Goal: Complete application form: Complete application form

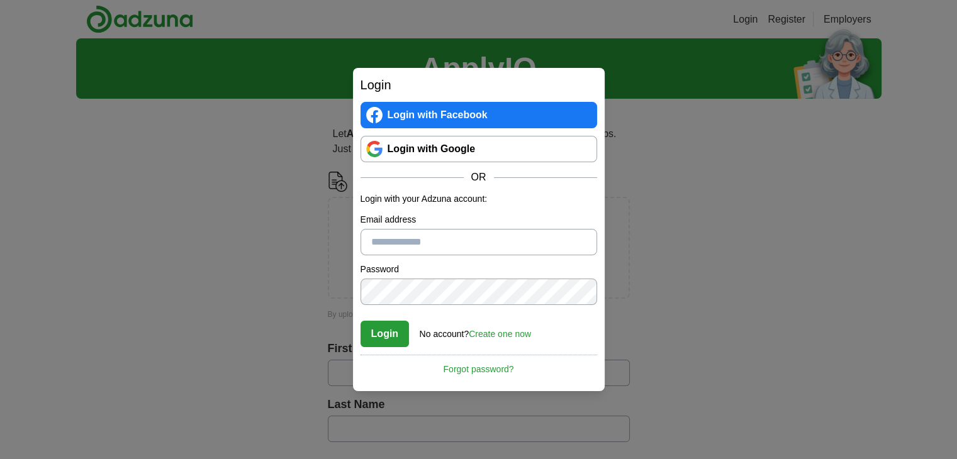
click at [403, 245] on input "Email address" at bounding box center [479, 242] width 237 height 26
drag, startPoint x: 397, startPoint y: 245, endPoint x: 375, endPoint y: 245, distance: 22.0
click at [375, 245] on input "Email address" at bounding box center [479, 242] width 237 height 26
click at [400, 246] on input "Email address" at bounding box center [479, 242] width 237 height 26
paste input "**********"
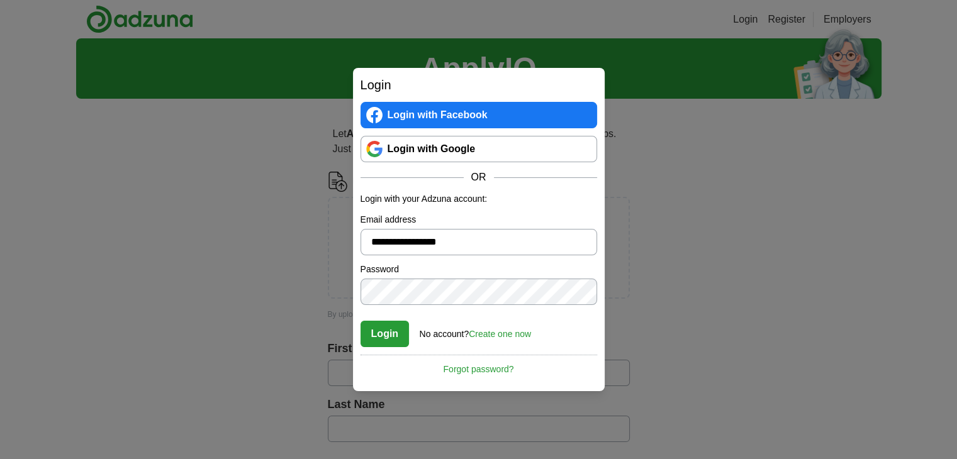
type input "**********"
click at [390, 327] on button "Login" at bounding box center [385, 334] width 49 height 26
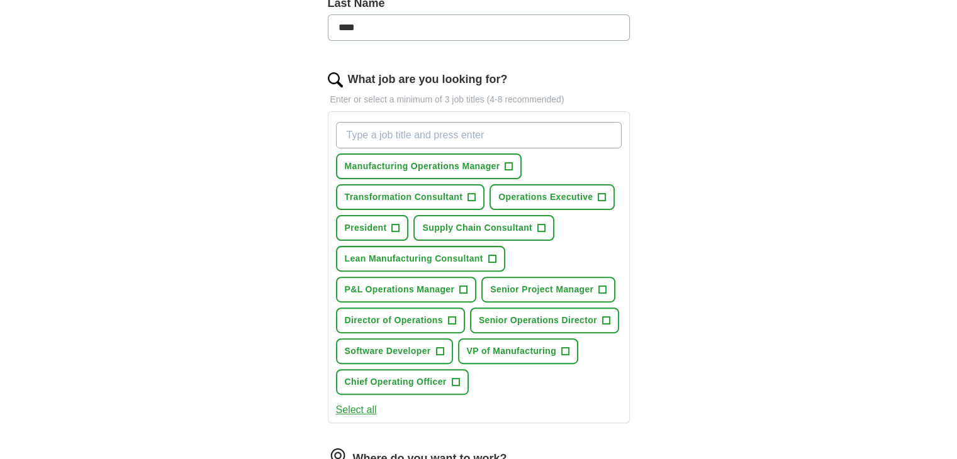
scroll to position [378, 0]
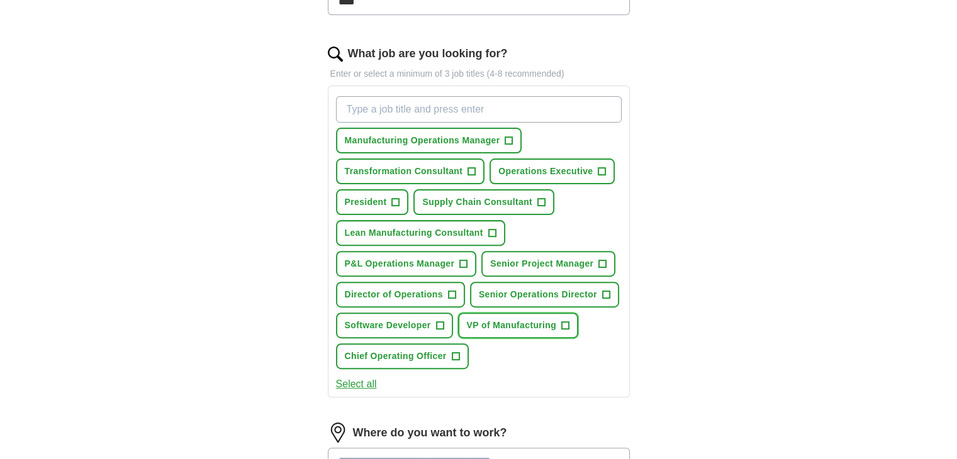
click at [563, 321] on span "+" at bounding box center [566, 326] width 8 height 10
click at [461, 352] on button "Chief Operating Officer +" at bounding box center [402, 357] width 133 height 26
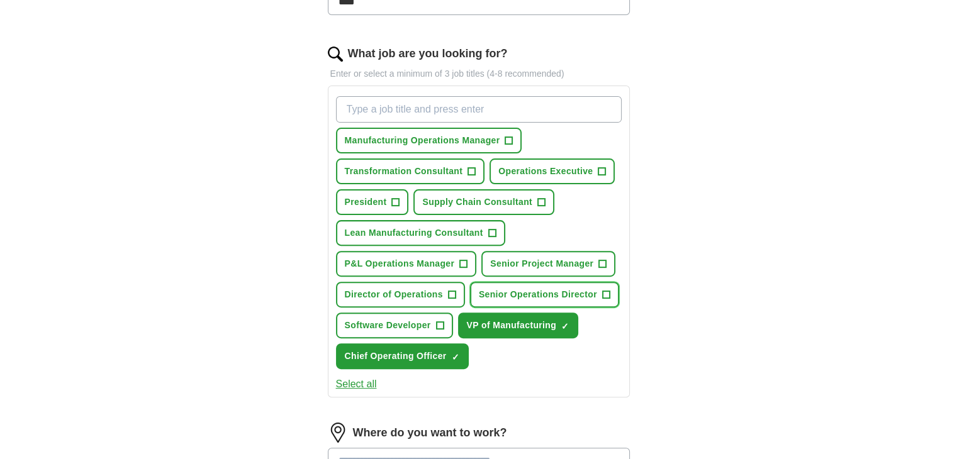
click at [604, 290] on span "+" at bounding box center [606, 295] width 8 height 10
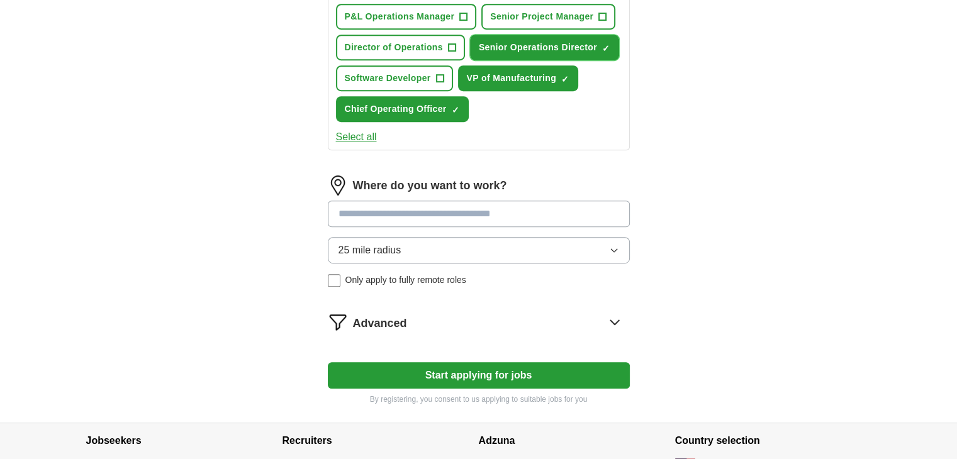
scroll to position [629, 0]
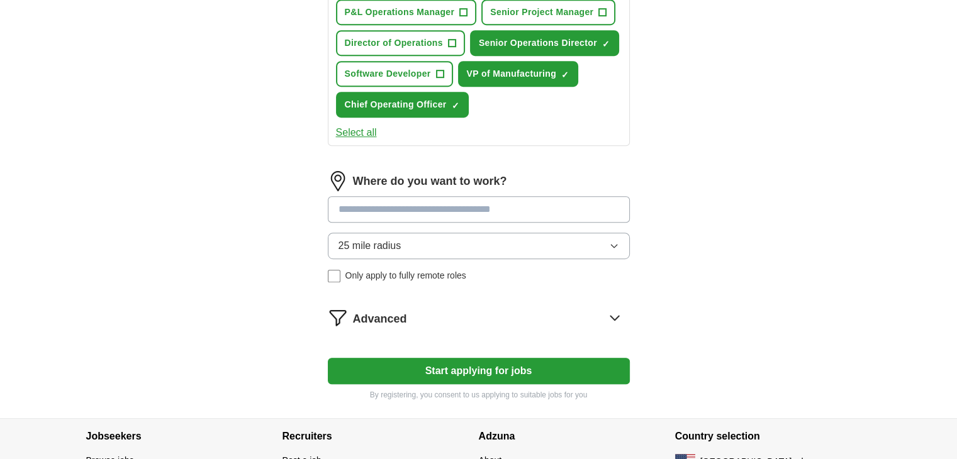
click at [412, 209] on input at bounding box center [479, 209] width 302 height 26
type input "**"
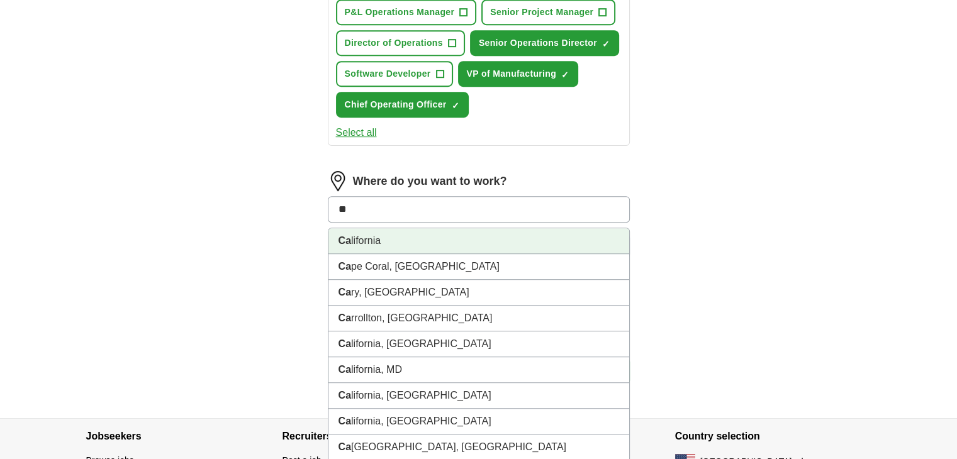
click at [398, 237] on li "Ca lifornia" at bounding box center [479, 241] width 301 height 26
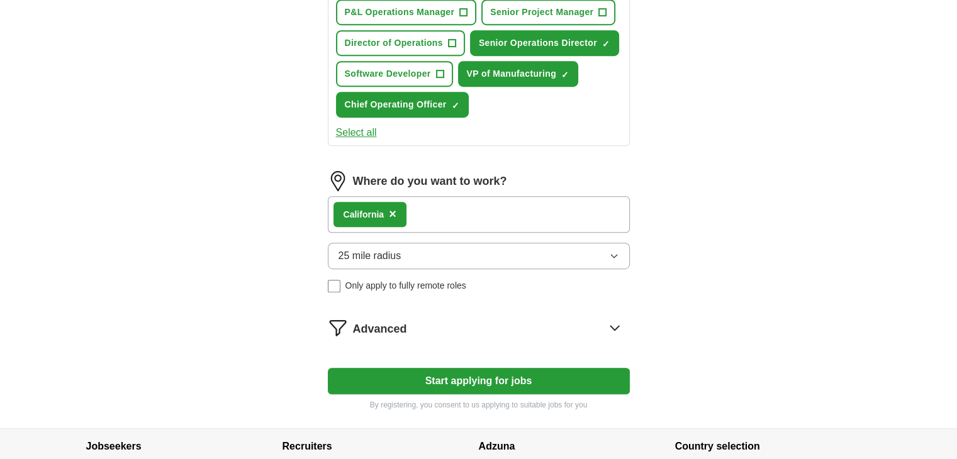
click at [449, 257] on button "25 mile radius" at bounding box center [479, 256] width 302 height 26
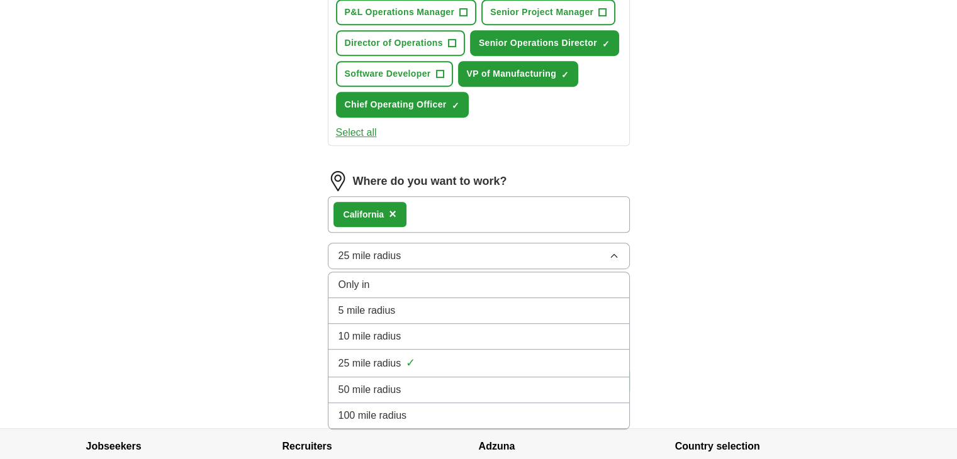
click at [424, 408] on div "100 mile radius" at bounding box center [479, 415] width 281 height 15
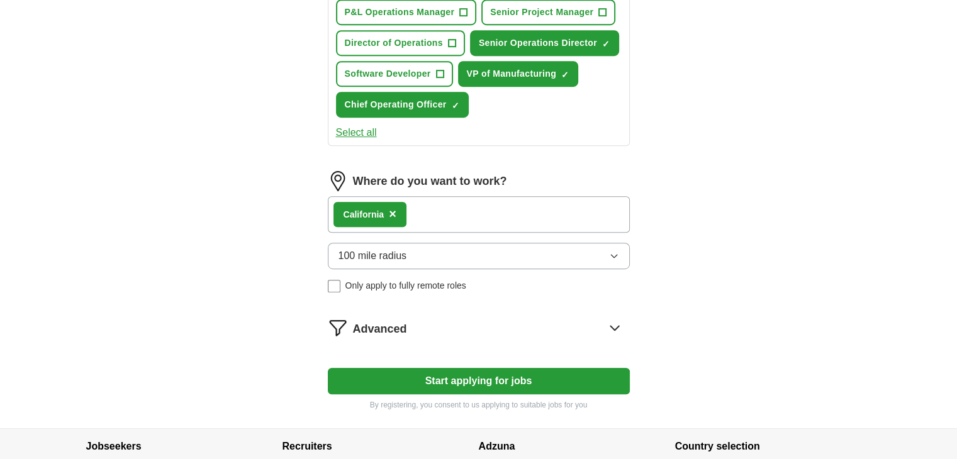
click at [483, 373] on button "Start applying for jobs" at bounding box center [479, 381] width 302 height 26
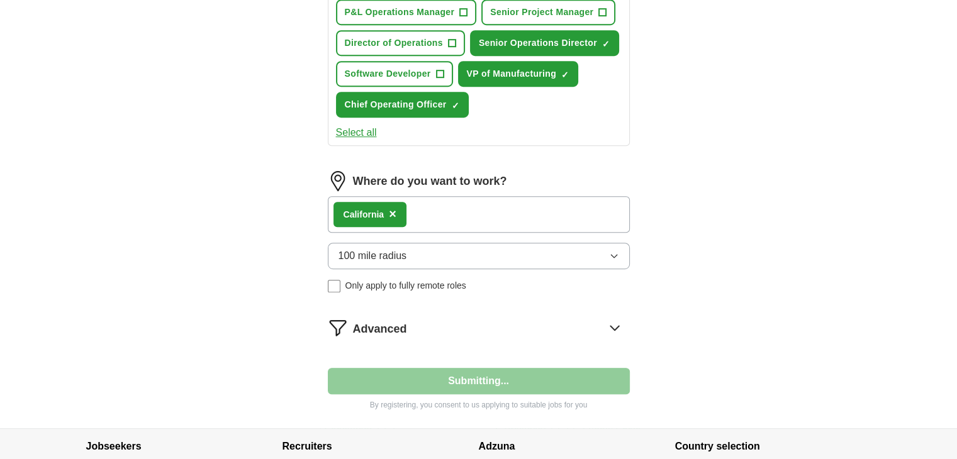
select select "**"
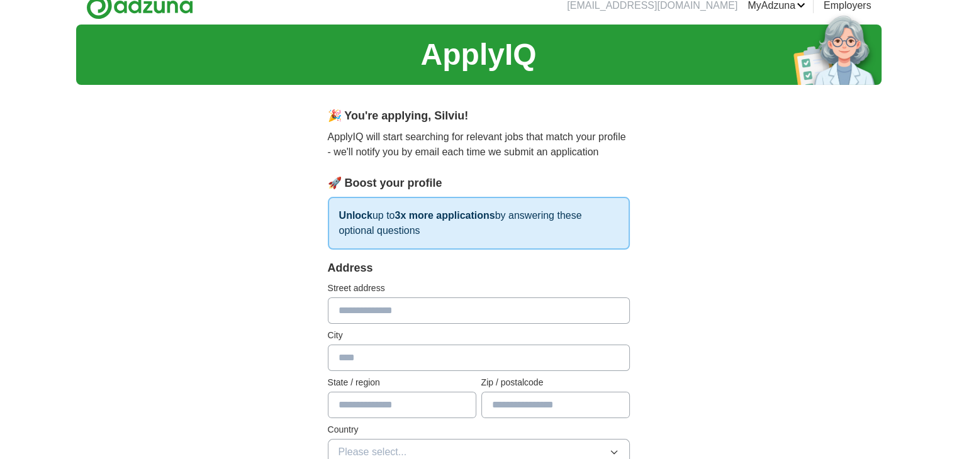
scroll to position [0, 0]
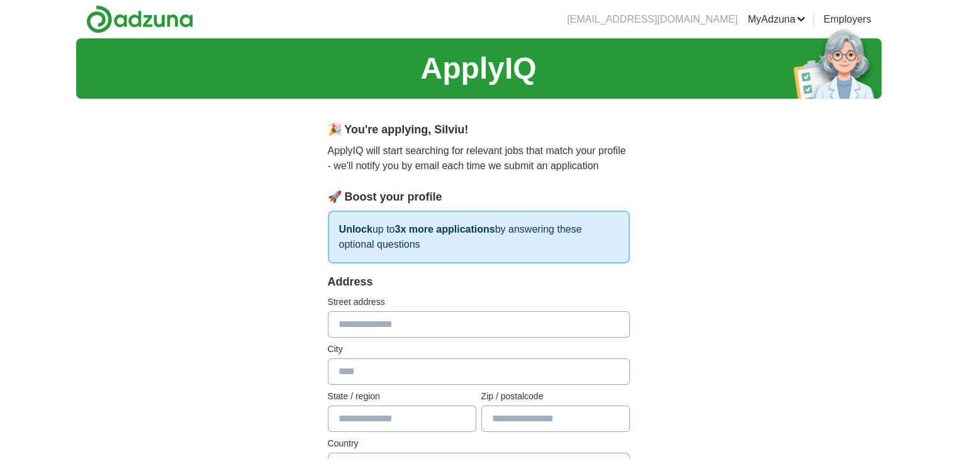
click at [397, 329] on input "text" at bounding box center [479, 325] width 302 height 26
type input "**********"
click at [398, 377] on input "text" at bounding box center [479, 372] width 302 height 26
type input "**********"
click at [393, 410] on input "text" at bounding box center [402, 419] width 149 height 26
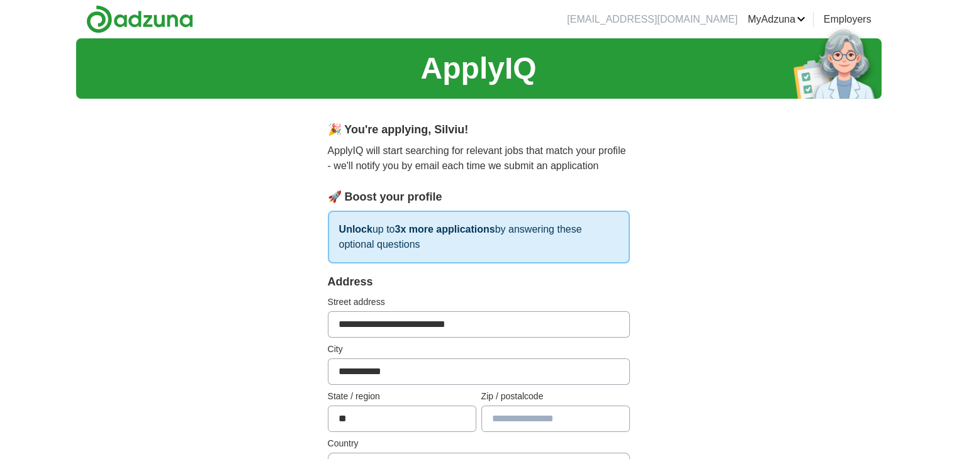
type input "**"
click at [527, 418] on input "text" at bounding box center [555, 419] width 149 height 26
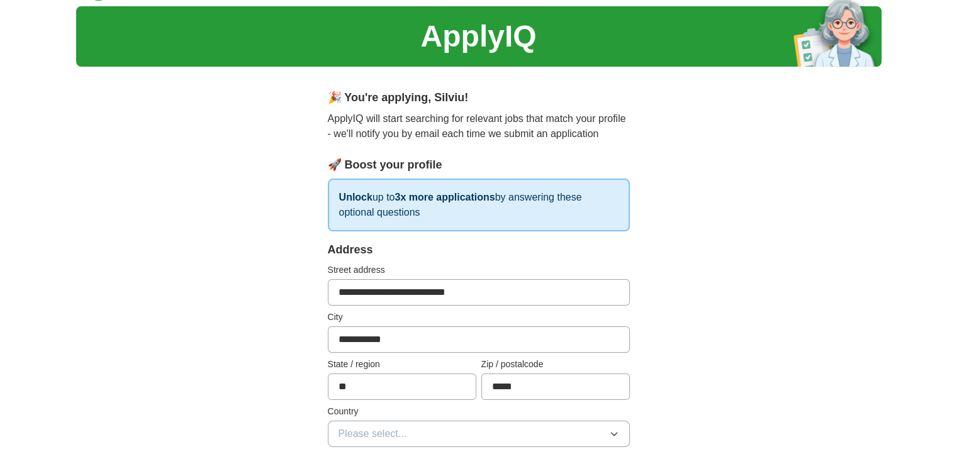
scroll to position [63, 0]
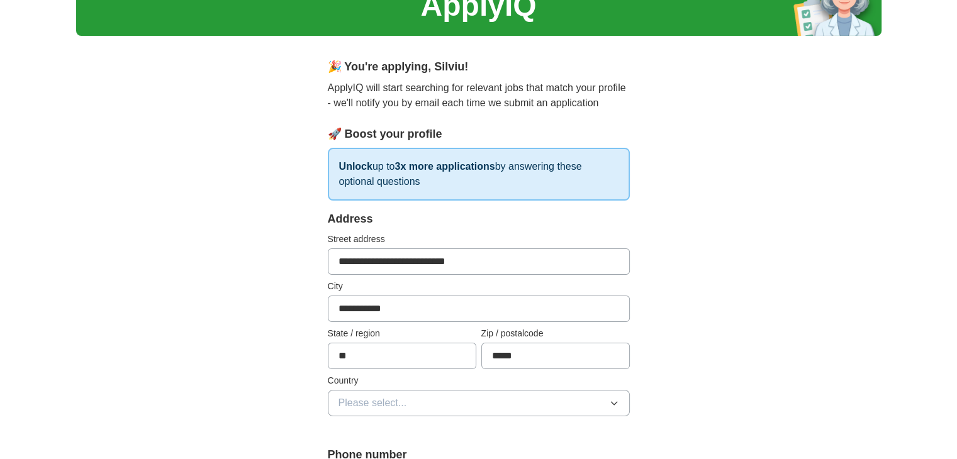
type input "*****"
click at [364, 398] on span "Please select..." at bounding box center [373, 403] width 69 height 15
click at [328, 390] on button "Please select..." at bounding box center [479, 403] width 302 height 26
click at [375, 396] on span "Please select..." at bounding box center [373, 403] width 69 height 15
click at [391, 451] on span "[GEOGRAPHIC_DATA]" at bounding box center [391, 458] width 105 height 15
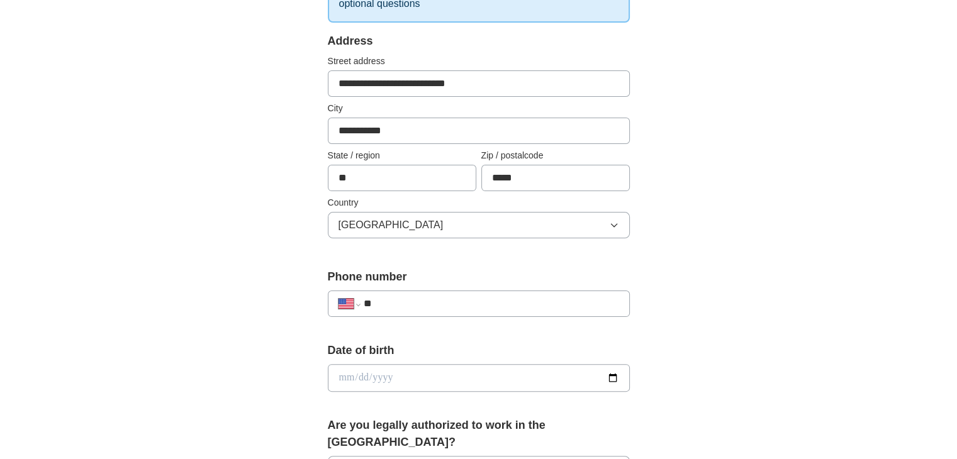
scroll to position [252, 0]
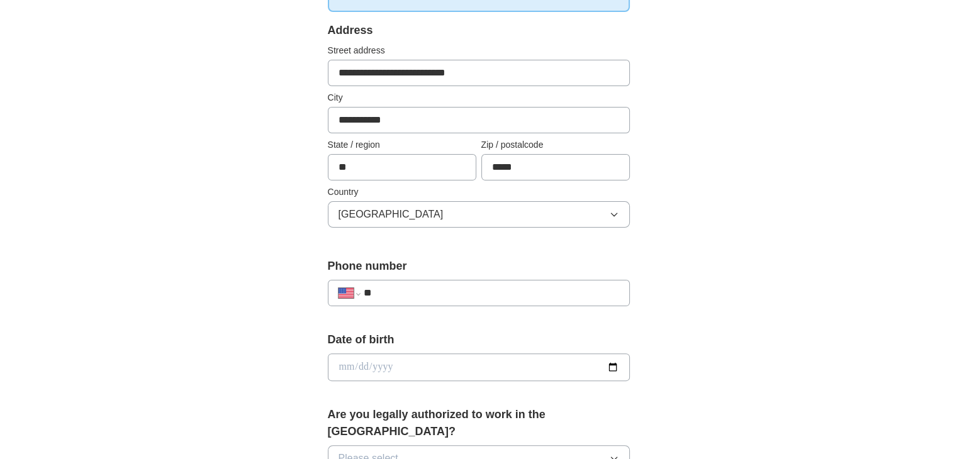
click at [395, 293] on input "**" at bounding box center [491, 293] width 256 height 15
type input "**********"
click at [354, 364] on input "date" at bounding box center [479, 368] width 302 height 28
type input "**********"
click at [405, 446] on button "Please select..." at bounding box center [479, 459] width 302 height 26
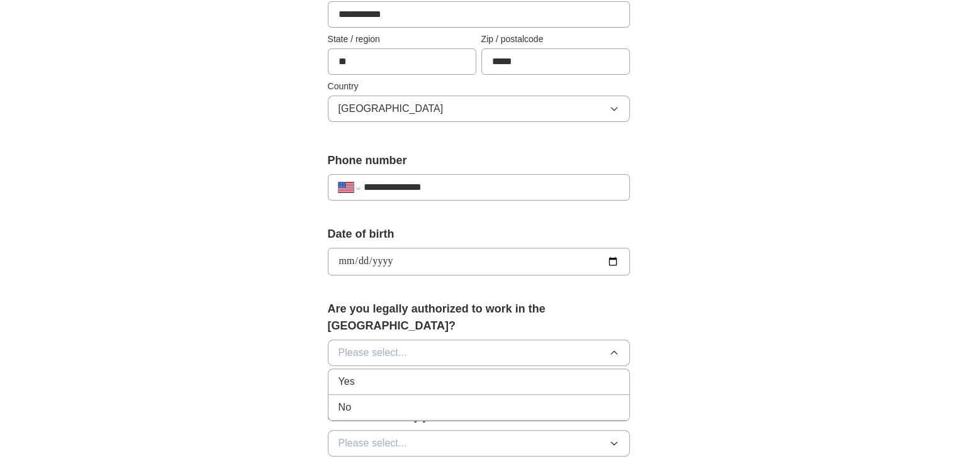
scroll to position [378, 0]
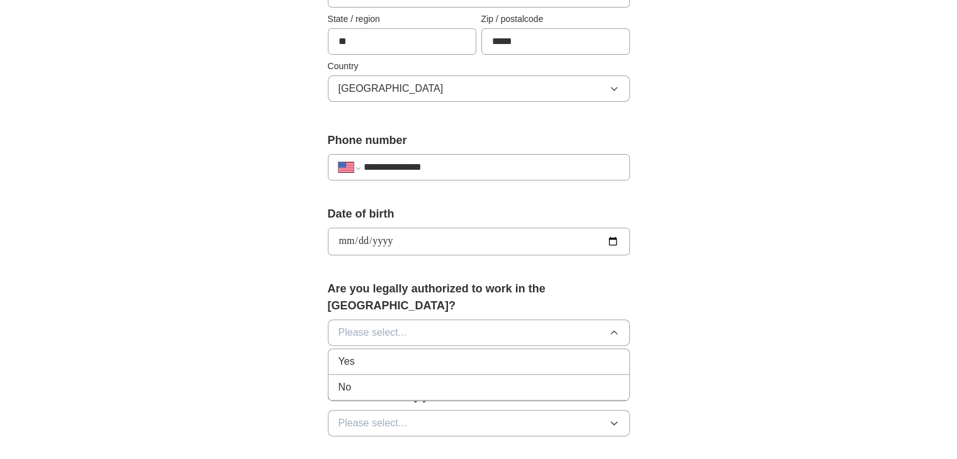
click at [402, 354] on div "Yes" at bounding box center [479, 361] width 281 height 15
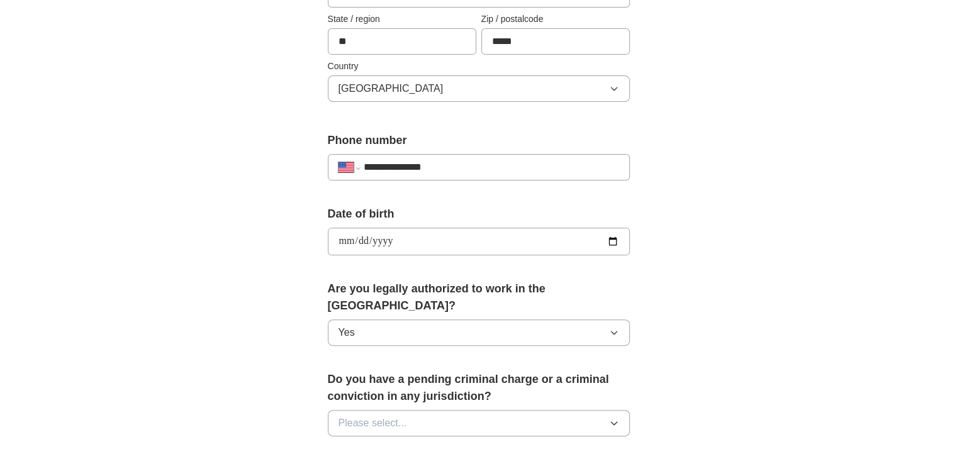
click at [427, 410] on button "Please select..." at bounding box center [479, 423] width 302 height 26
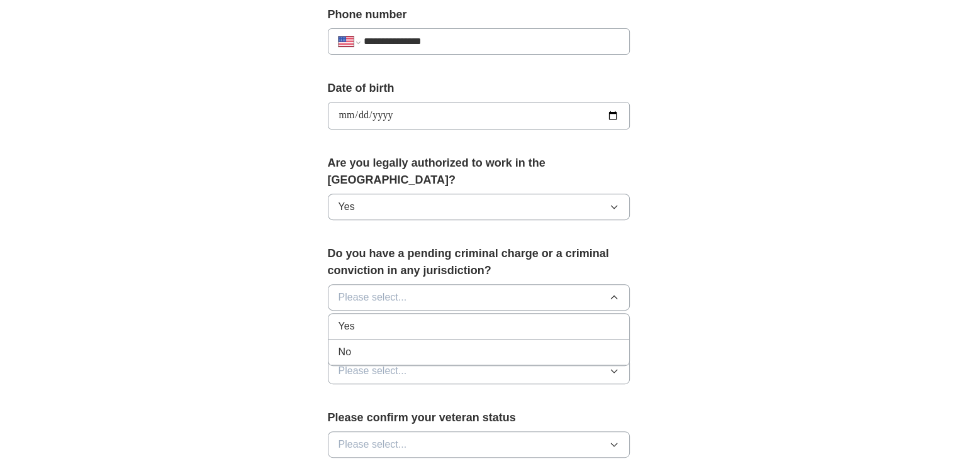
click at [380, 345] on div "No" at bounding box center [479, 352] width 281 height 15
click at [400, 364] on span "Please select..." at bounding box center [373, 371] width 69 height 15
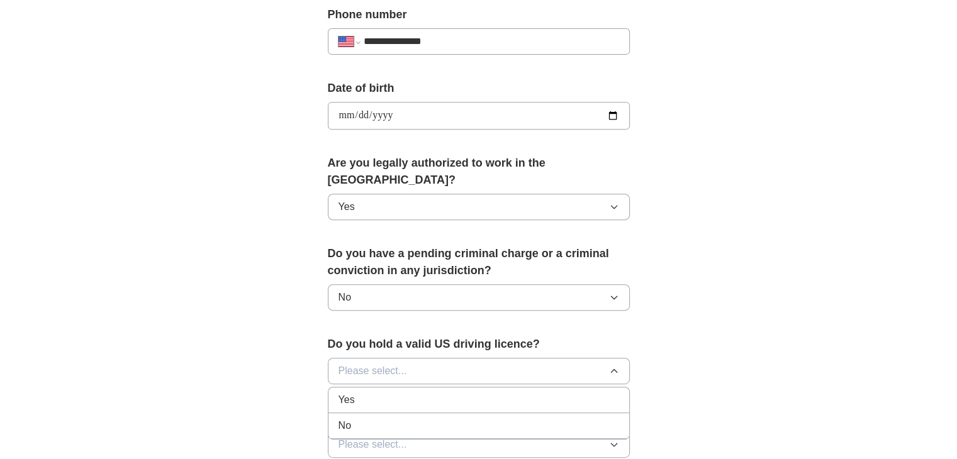
click at [393, 393] on div "Yes" at bounding box center [479, 400] width 281 height 15
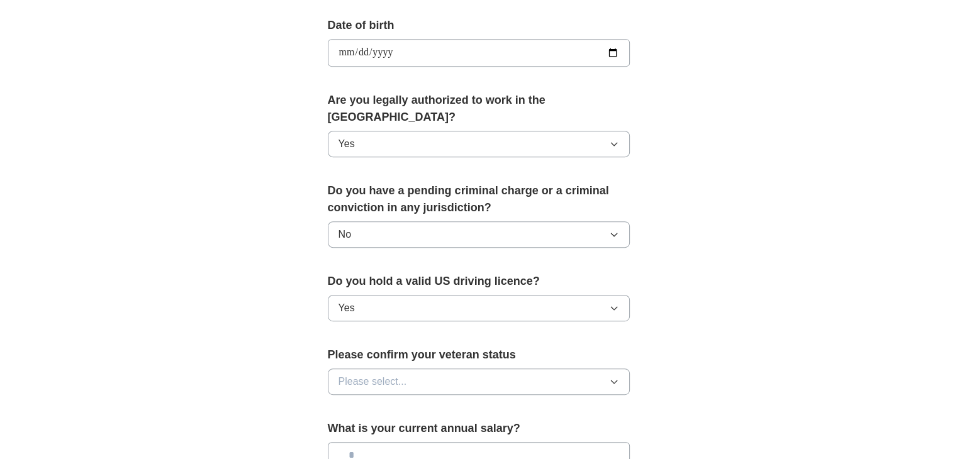
click at [418, 369] on button "Please select..." at bounding box center [479, 382] width 302 height 26
click at [414, 429] on span "I am a Forces veteran" at bounding box center [388, 436] width 98 height 15
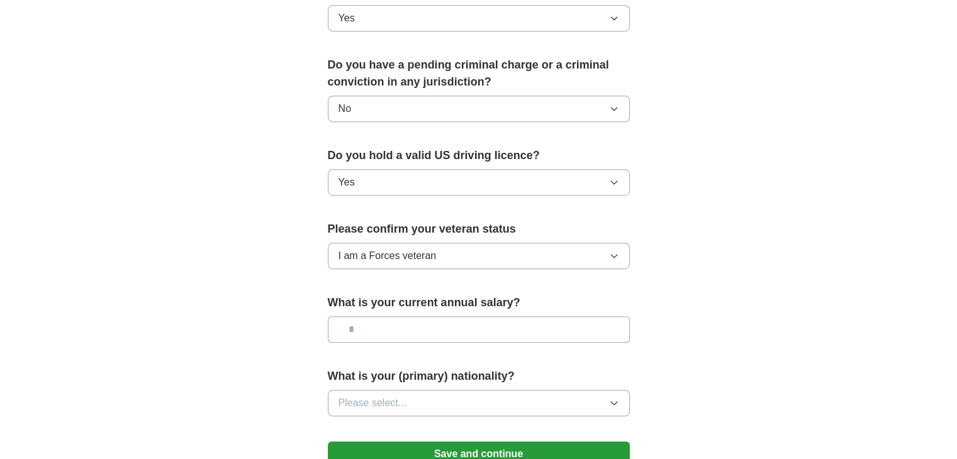
click at [418, 317] on input "text" at bounding box center [479, 330] width 302 height 26
type input "**"
type input "********"
click at [432, 390] on button "Please select..." at bounding box center [479, 403] width 302 height 26
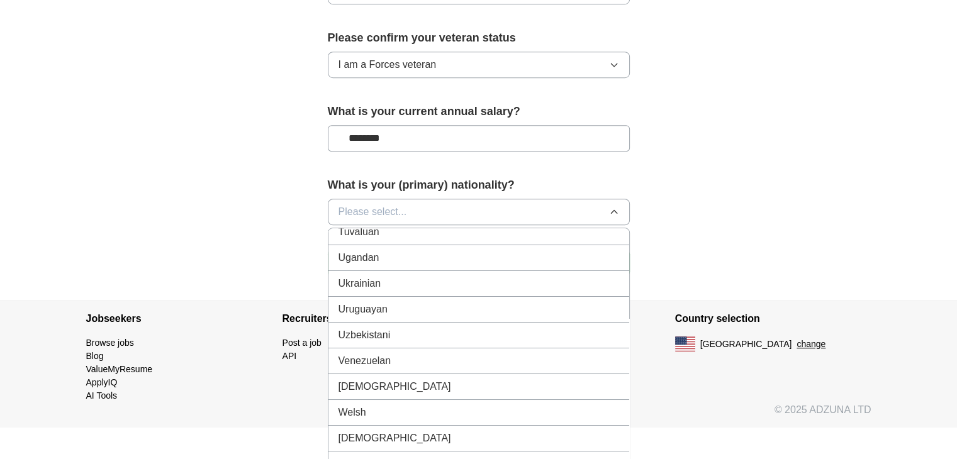
scroll to position [4642, 0]
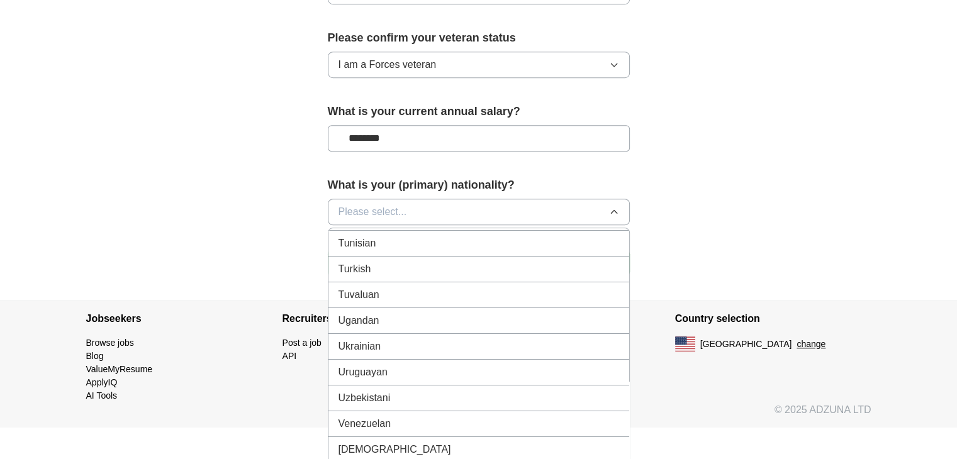
click at [386, 205] on span "Please select..." at bounding box center [373, 212] width 69 height 15
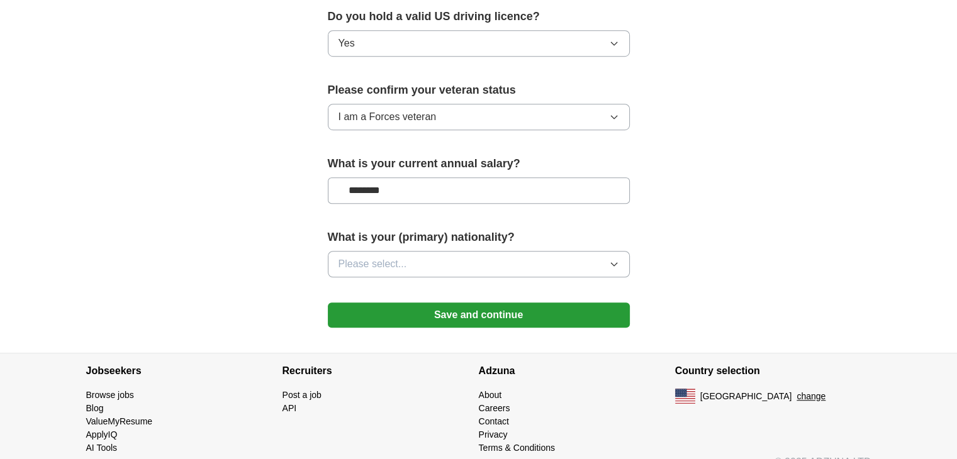
click at [378, 257] on span "Please select..." at bounding box center [373, 264] width 69 height 15
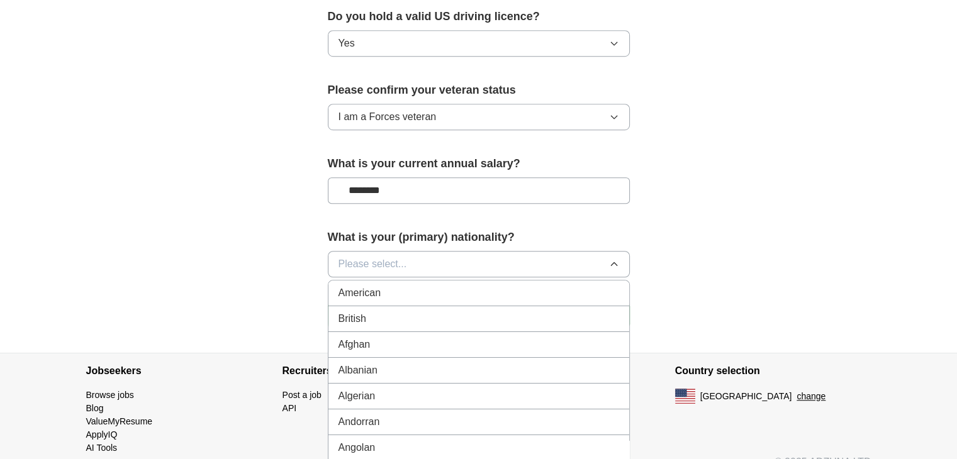
scroll to position [884, 0]
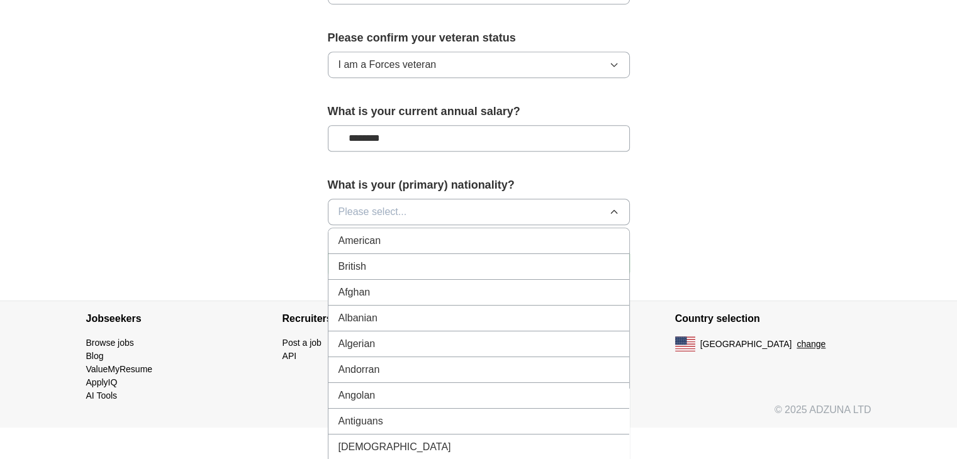
click at [376, 228] on li "American" at bounding box center [479, 241] width 301 height 26
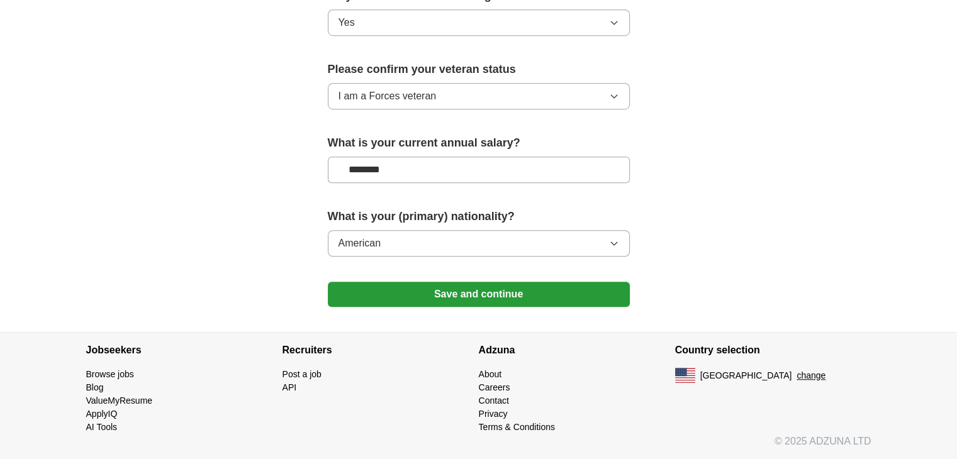
scroll to position [831, 0]
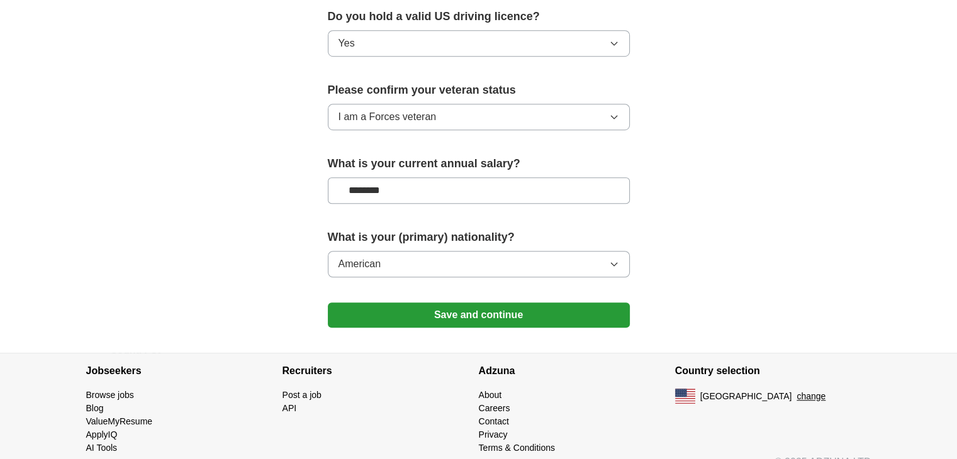
click at [471, 303] on button "Save and continue" at bounding box center [479, 315] width 302 height 25
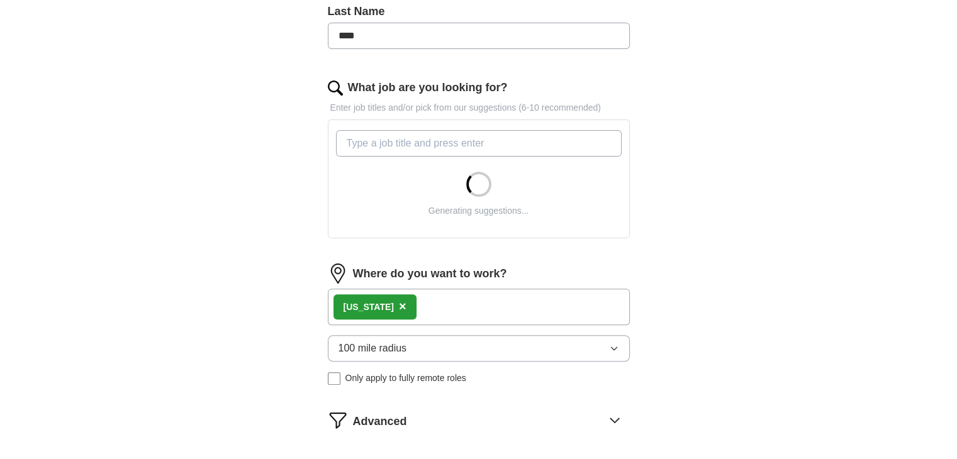
scroll to position [378, 0]
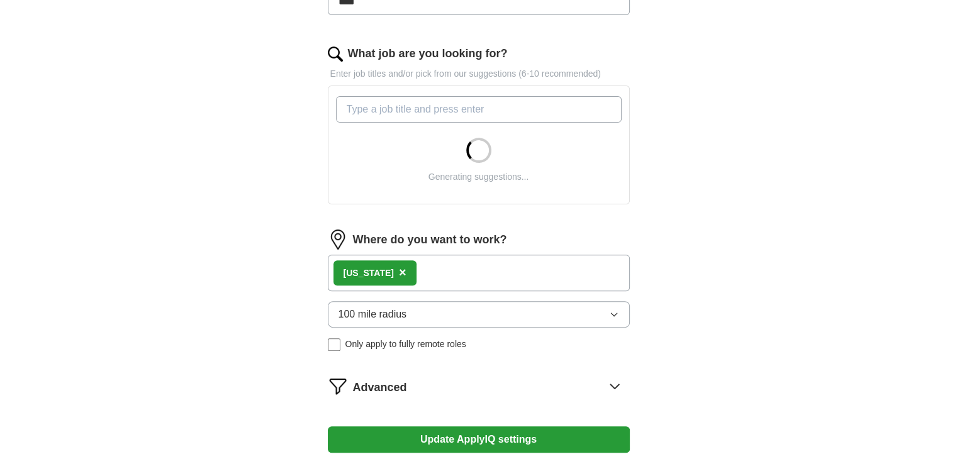
click at [415, 114] on input "What job are you looking for?" at bounding box center [479, 109] width 286 height 26
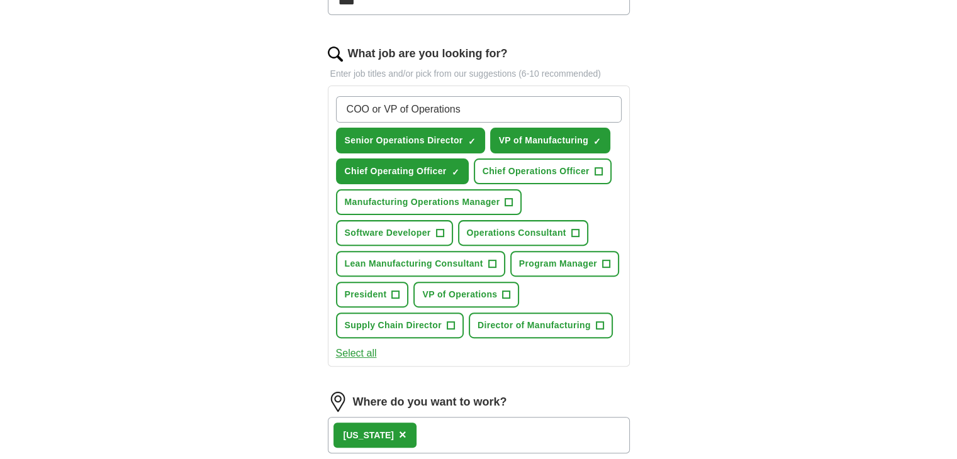
type input "COO or VP of Operations"
click at [675, 103] on div "Let ApplyIQ do the hard work of searching and applying for jobs. Just tell us w…" at bounding box center [479, 202] width 403 height 943
click at [564, 108] on input "COO or VP of Operations" at bounding box center [479, 109] width 286 height 26
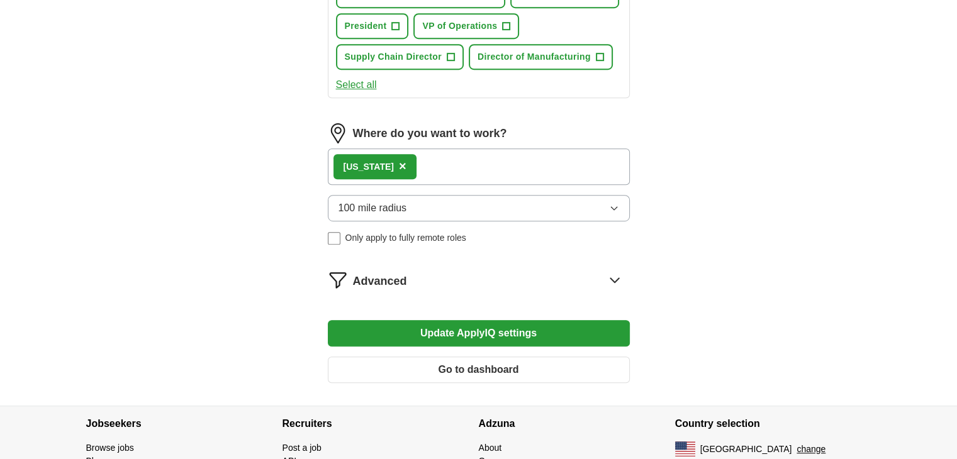
scroll to position [745, 0]
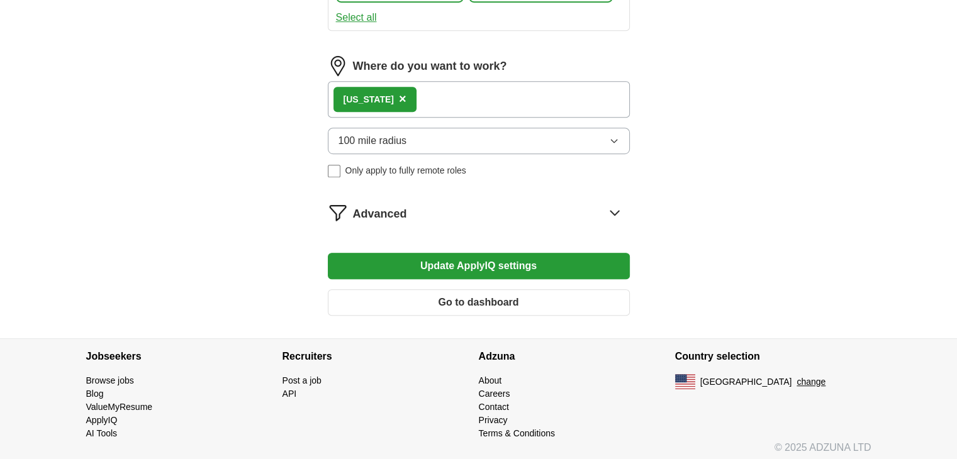
click at [501, 259] on button "Update ApplyIQ settings" at bounding box center [479, 266] width 302 height 26
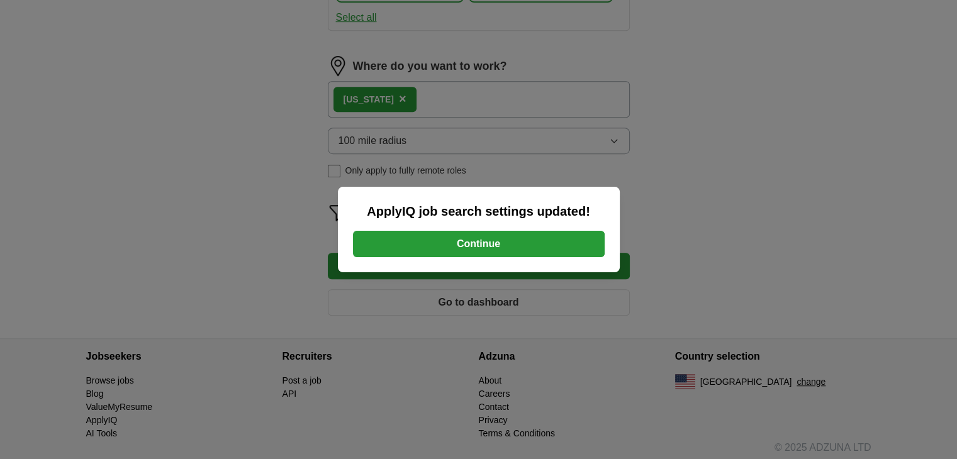
click at [490, 242] on button "Continue" at bounding box center [479, 244] width 252 height 26
